Goal: Task Accomplishment & Management: Use online tool/utility

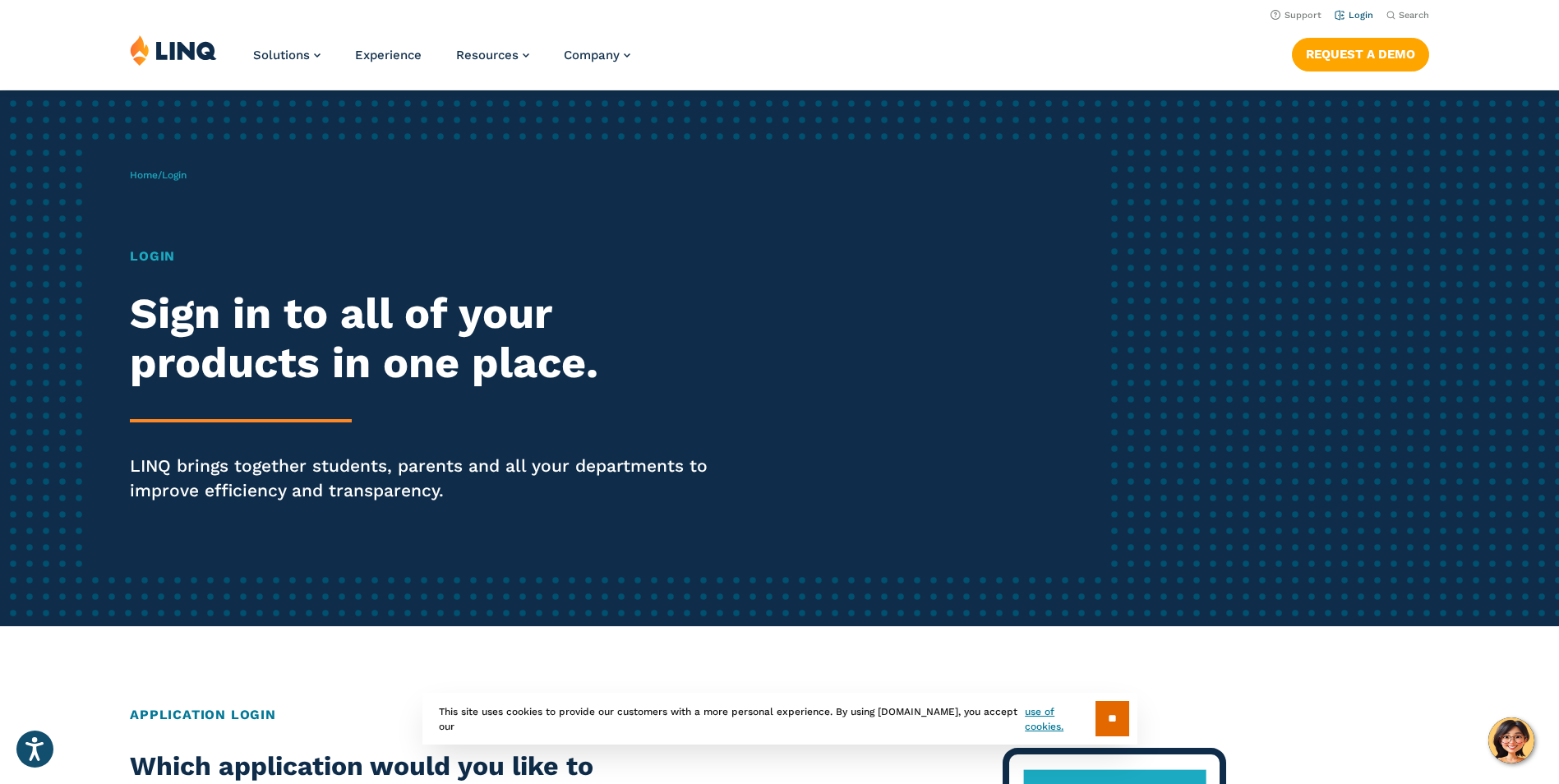
click at [1354, 12] on link "Login" at bounding box center [1354, 15] width 39 height 11
click at [156, 259] on h1 "Login" at bounding box center [429, 257] width 601 height 20
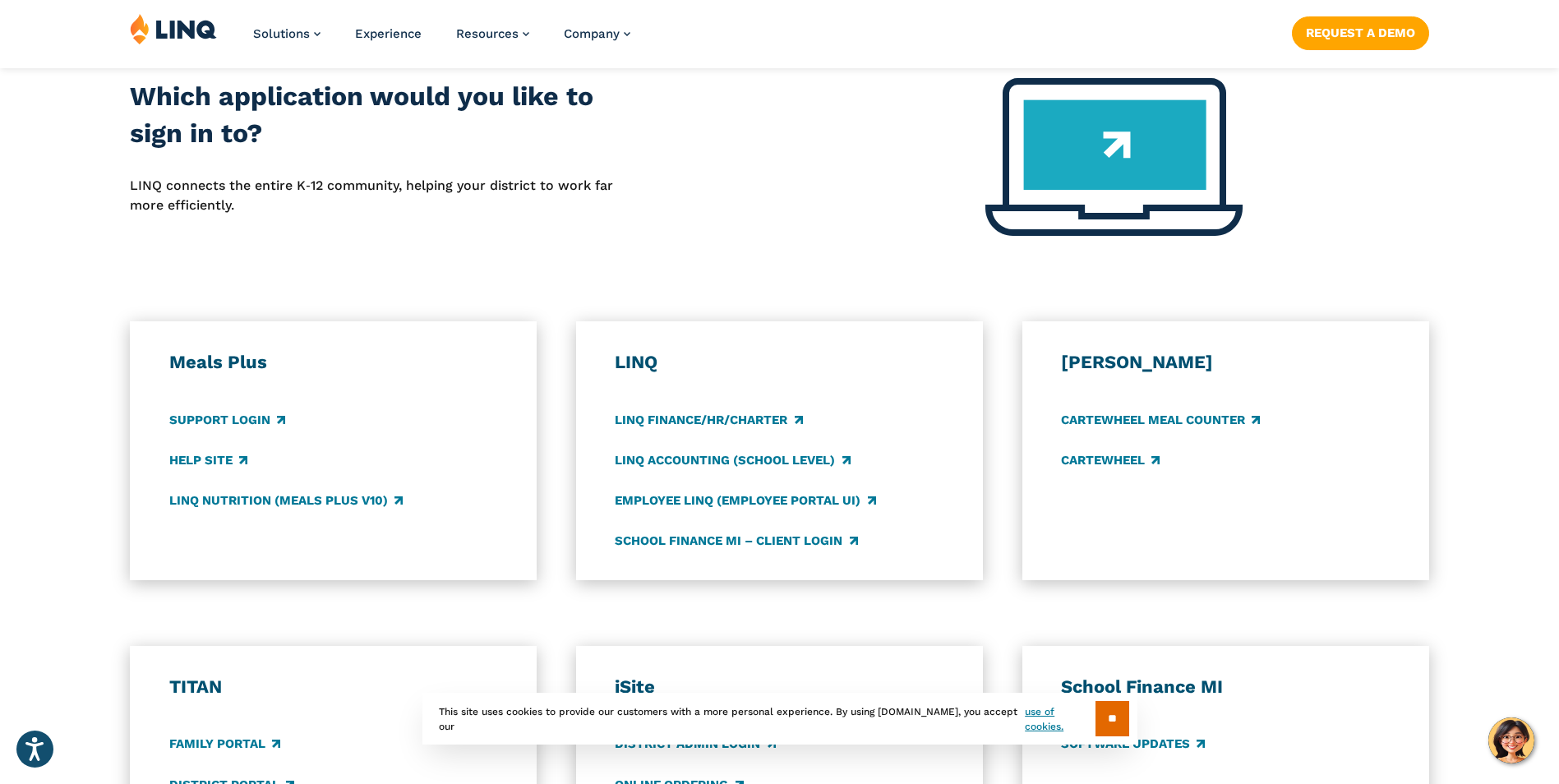
scroll to position [684, 0]
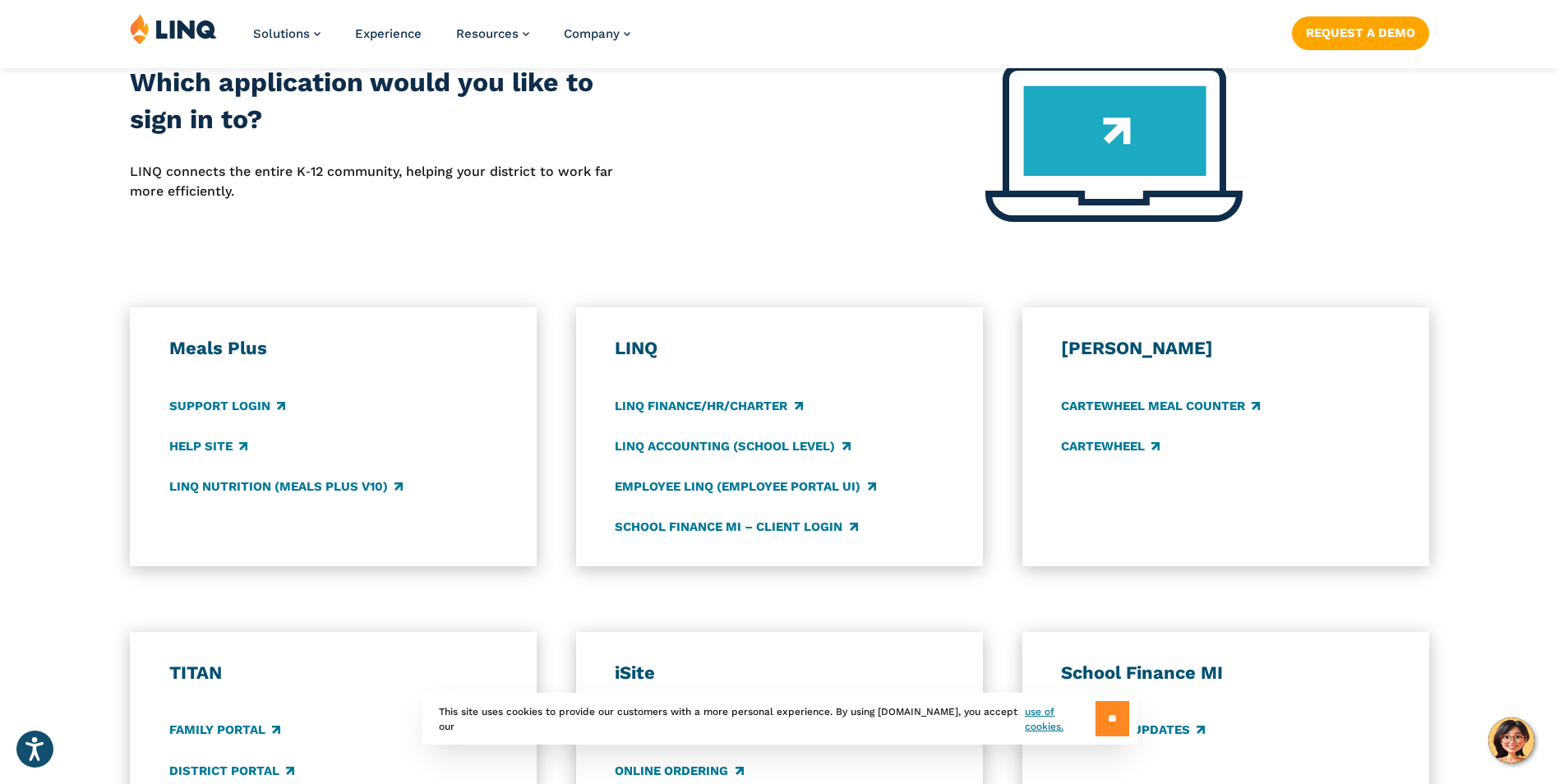
click at [1113, 722] on input "**" at bounding box center [1112, 718] width 34 height 36
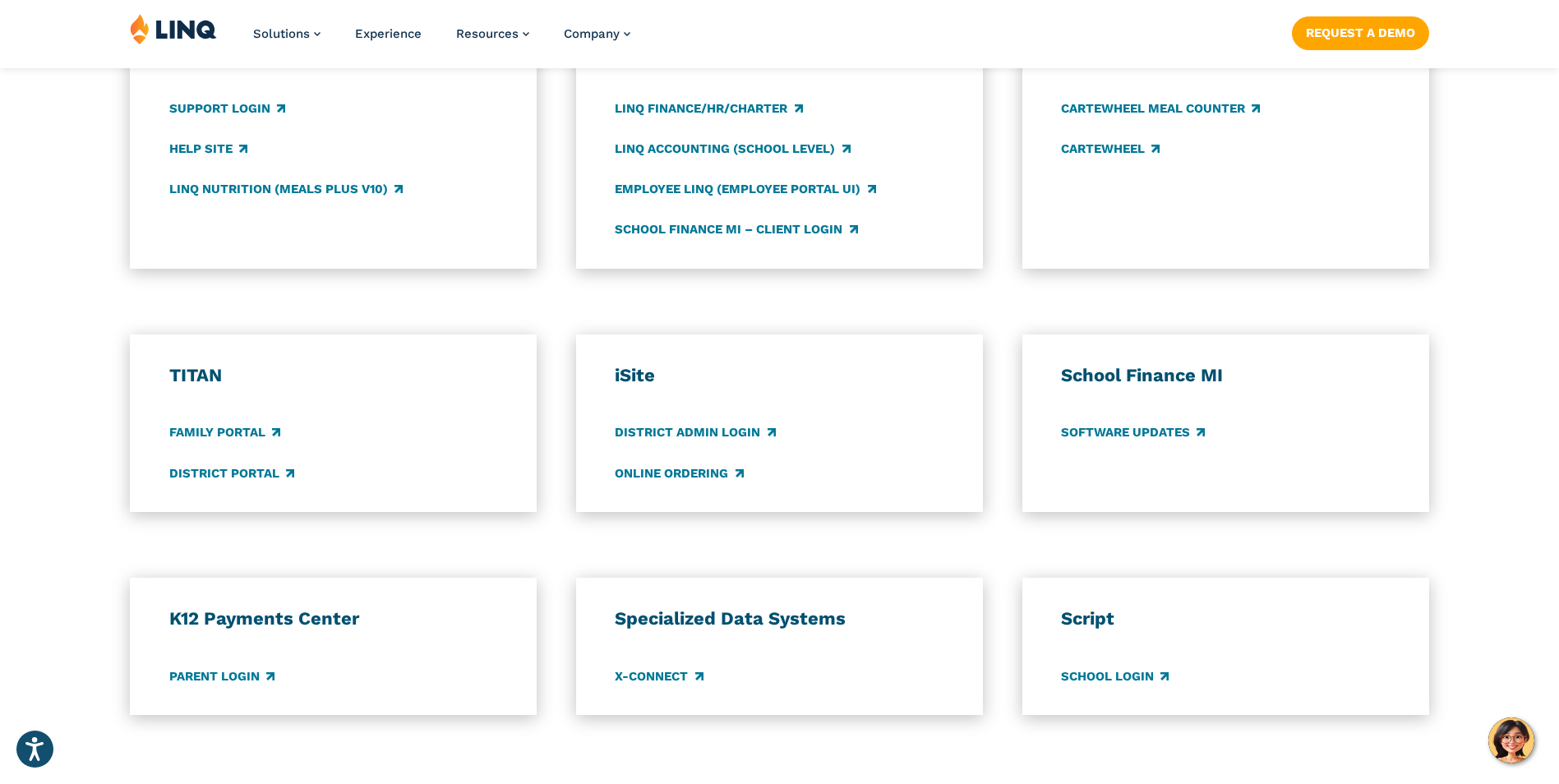
scroll to position [998, 0]
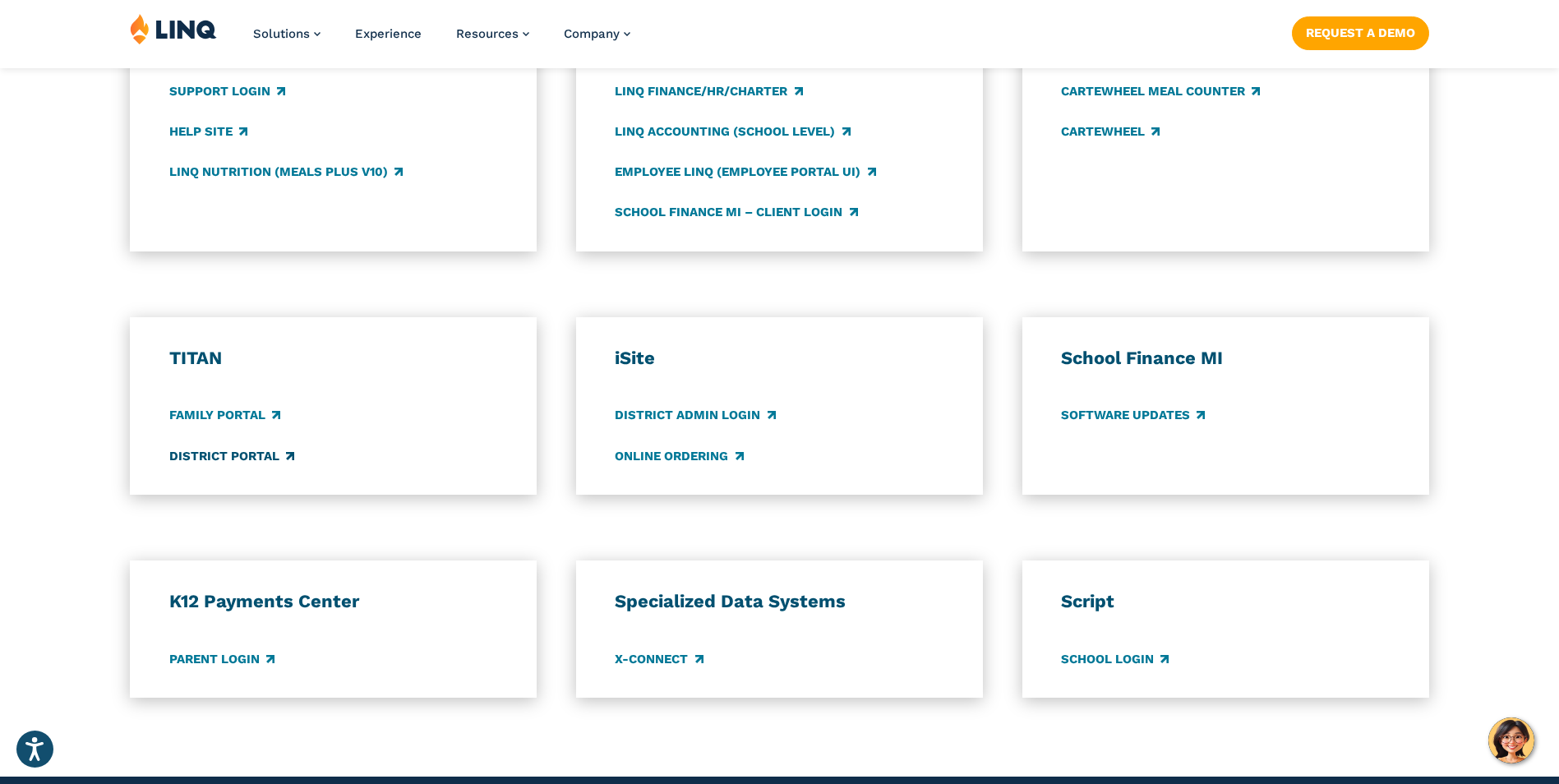
click at [243, 455] on link "District Portal" at bounding box center [232, 456] width 125 height 18
